Goal: Book appointment/travel/reservation

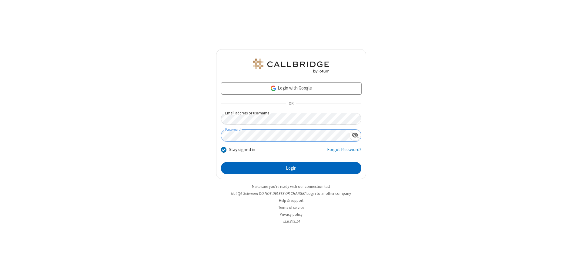
click at [291, 168] on button "Login" at bounding box center [291, 168] width 140 height 12
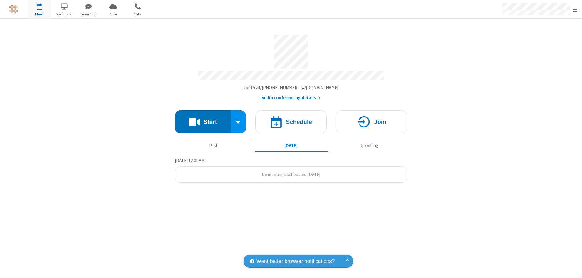
click at [575, 9] on span "Open menu" at bounding box center [575, 10] width 5 height 6
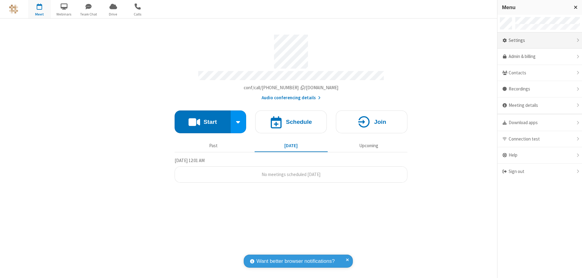
click at [540, 40] on div "Settings" at bounding box center [540, 40] width 85 height 16
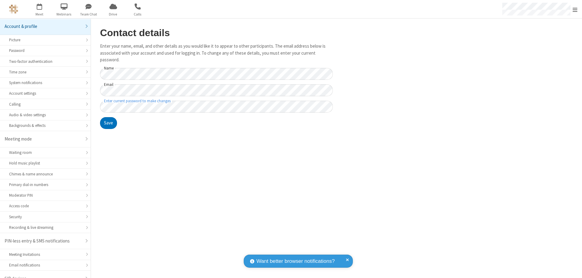
scroll to position [8, 0]
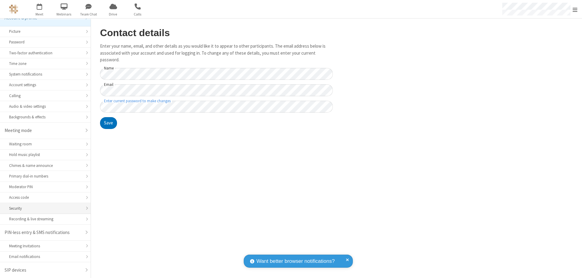
click at [43, 208] on div "Security" at bounding box center [45, 208] width 72 height 6
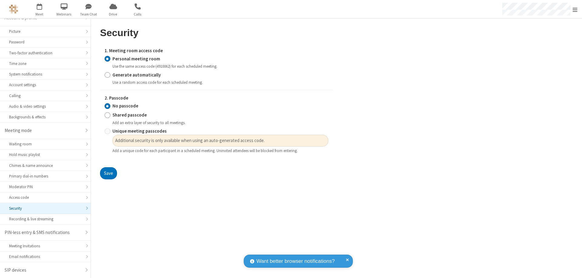
click at [107, 59] on input "Personal meeting room" at bounding box center [108, 59] width 6 height 6
click at [107, 106] on input "No passcode" at bounding box center [108, 106] width 6 height 6
click at [108, 173] on button "Save" at bounding box center [108, 173] width 17 height 12
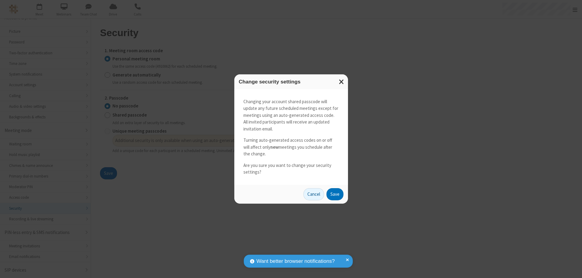
click at [335, 194] on button "Save" at bounding box center [335, 194] width 17 height 12
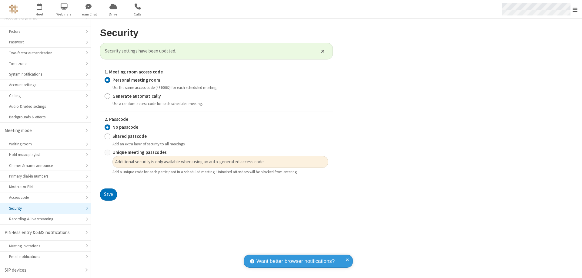
click at [575, 9] on span "Open menu" at bounding box center [575, 10] width 5 height 6
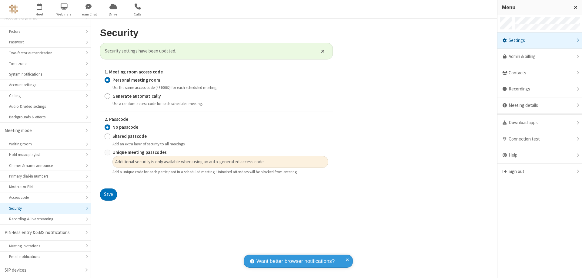
click at [39, 9] on span "button" at bounding box center [39, 6] width 23 height 10
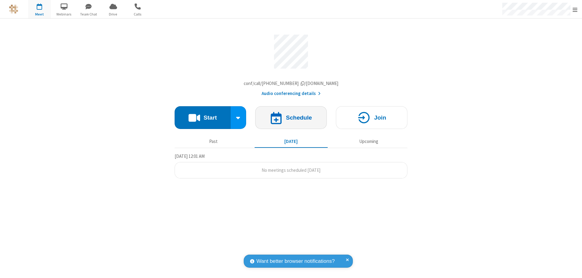
click at [291, 119] on h4 "Schedule" at bounding box center [299, 118] width 26 height 6
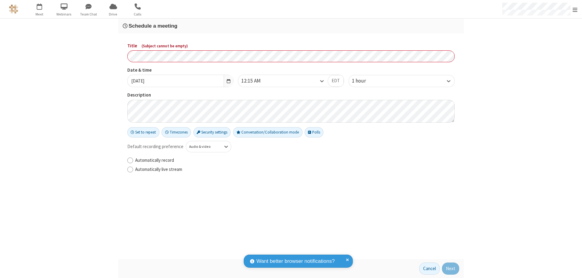
click at [291, 26] on h3 "Schedule a meeting" at bounding box center [291, 26] width 337 height 6
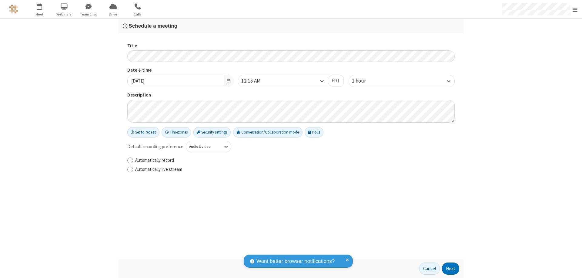
click at [451, 268] on button "Next" at bounding box center [450, 268] width 17 height 12
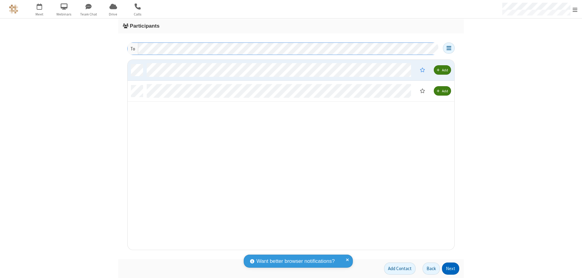
click at [451, 268] on button "Next" at bounding box center [450, 268] width 17 height 12
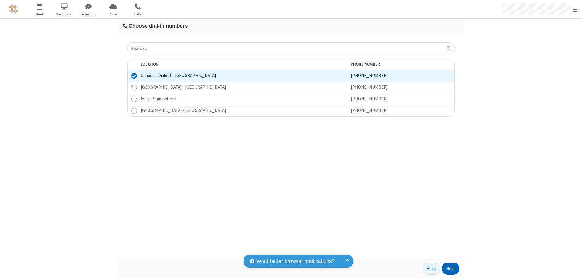
click at [451, 268] on button "Next" at bounding box center [450, 268] width 17 height 12
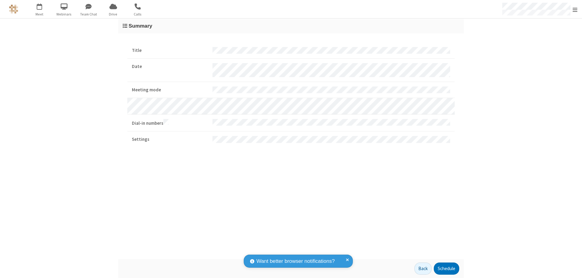
click at [446, 268] on button "Schedule" at bounding box center [446, 268] width 25 height 12
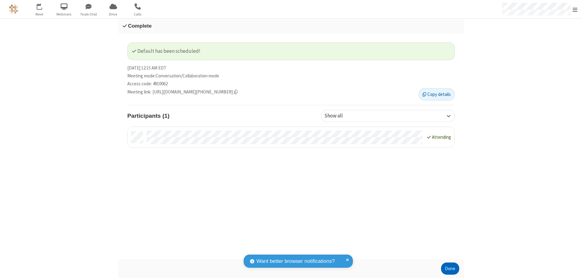
click at [450, 268] on button "Done" at bounding box center [450, 268] width 18 height 12
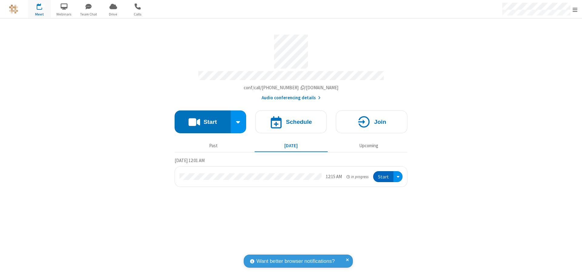
click at [384, 174] on button "Start" at bounding box center [383, 176] width 20 height 11
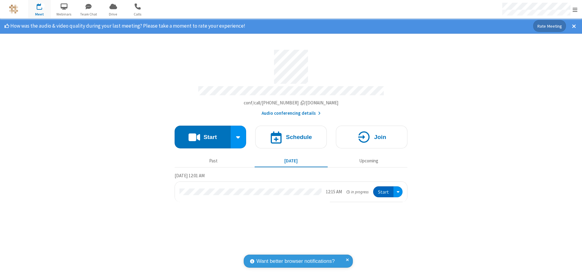
click at [575, 9] on span "Open menu" at bounding box center [575, 10] width 5 height 6
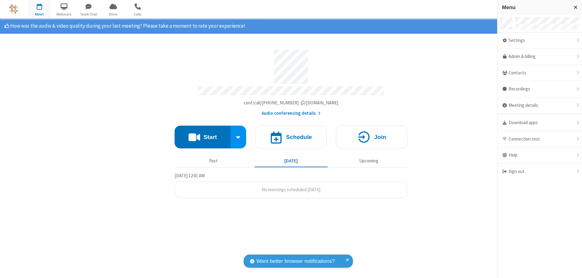
click at [540, 40] on div "Settings" at bounding box center [540, 40] width 85 height 16
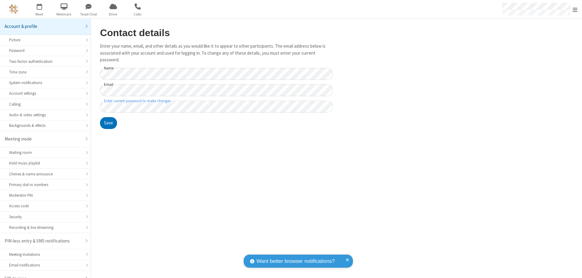
scroll to position [8, 0]
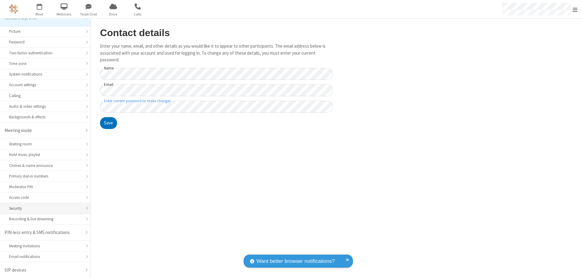
click at [43, 208] on div "Security" at bounding box center [45, 208] width 72 height 6
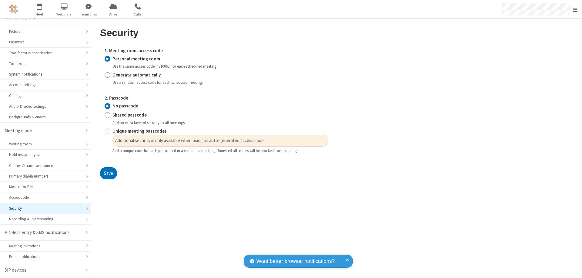
click at [107, 59] on input "Personal meeting room" at bounding box center [108, 59] width 6 height 6
click at [107, 106] on input "No passcode" at bounding box center [108, 106] width 6 height 6
click at [108, 173] on button "Save" at bounding box center [108, 173] width 17 height 12
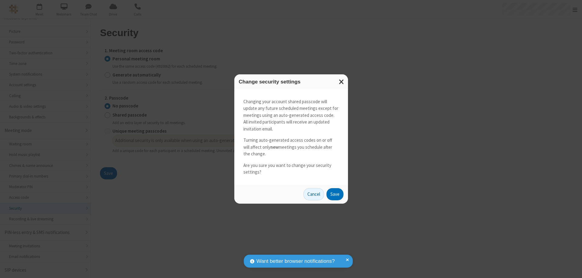
click at [335, 194] on button "Save" at bounding box center [335, 194] width 17 height 12
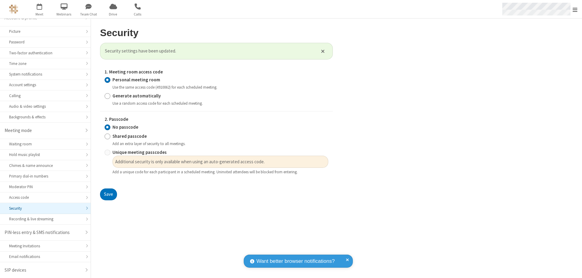
click at [575, 9] on span "Open menu" at bounding box center [575, 10] width 5 height 6
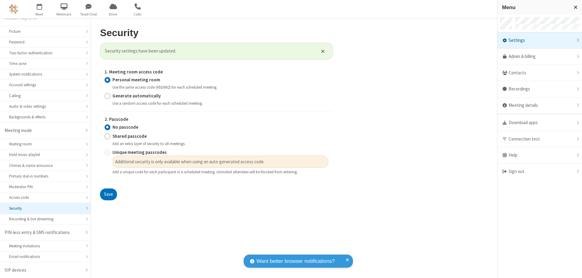
click at [540, 171] on div "Sign out" at bounding box center [540, 171] width 85 height 16
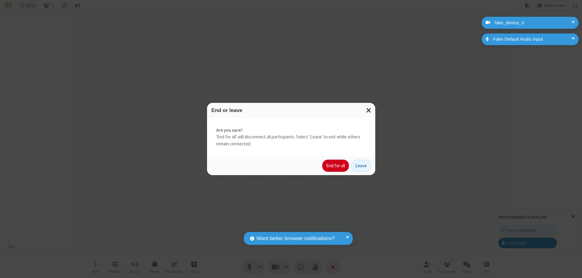
click at [336, 166] on button "End for all" at bounding box center [335, 166] width 27 height 12
